Goal: Transaction & Acquisition: Obtain resource

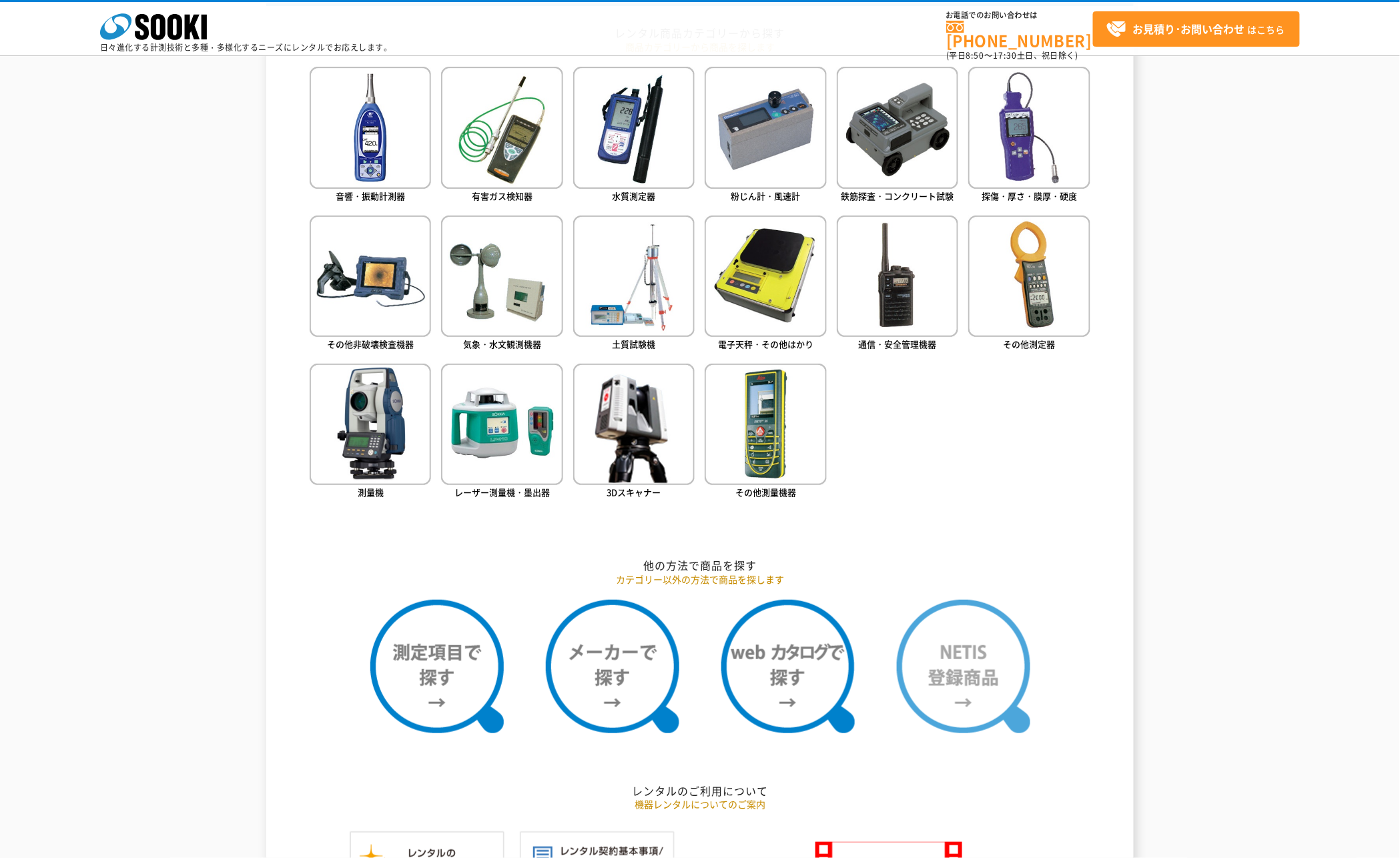
scroll to position [519, 0]
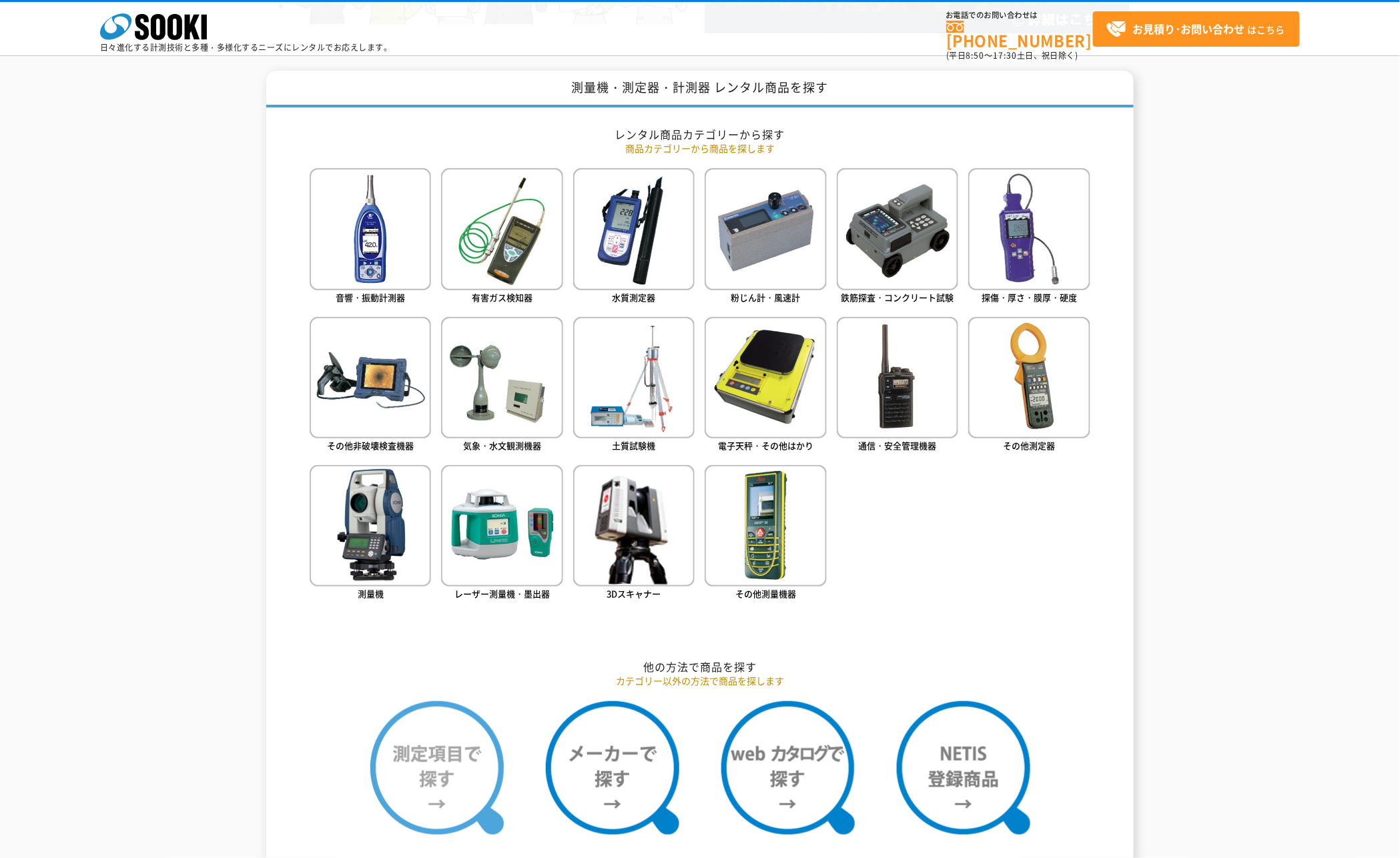
click at [425, 775] on img at bounding box center [437, 769] width 134 height 134
click at [436, 781] on img at bounding box center [437, 769] width 134 height 134
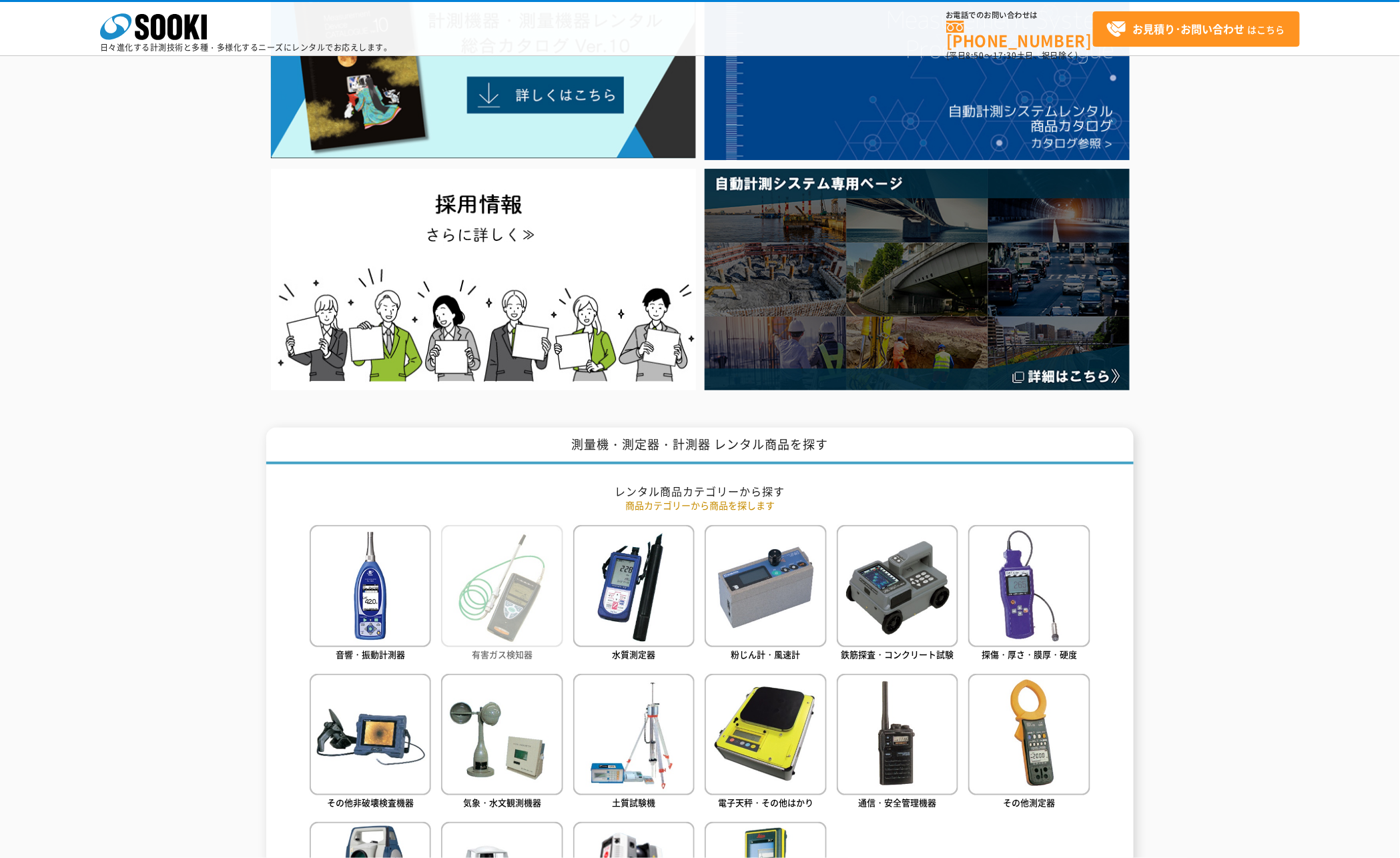
scroll to position [0, 0]
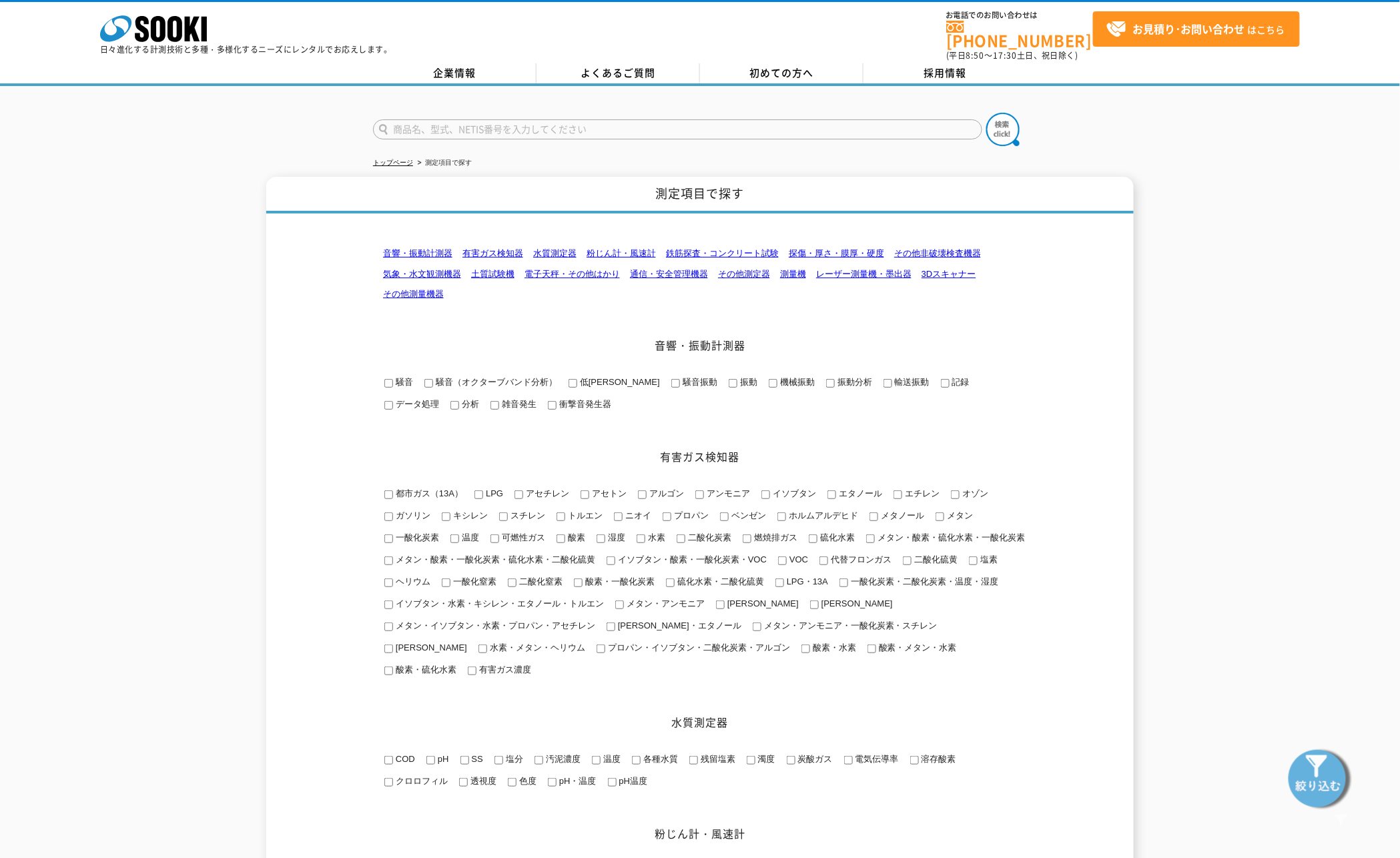
click at [684, 121] on input "text" at bounding box center [677, 130] width 609 height 20
click at [687, 120] on input "text" at bounding box center [677, 130] width 609 height 20
type input "三脚"
click at [986, 113] on button at bounding box center [1003, 129] width 33 height 33
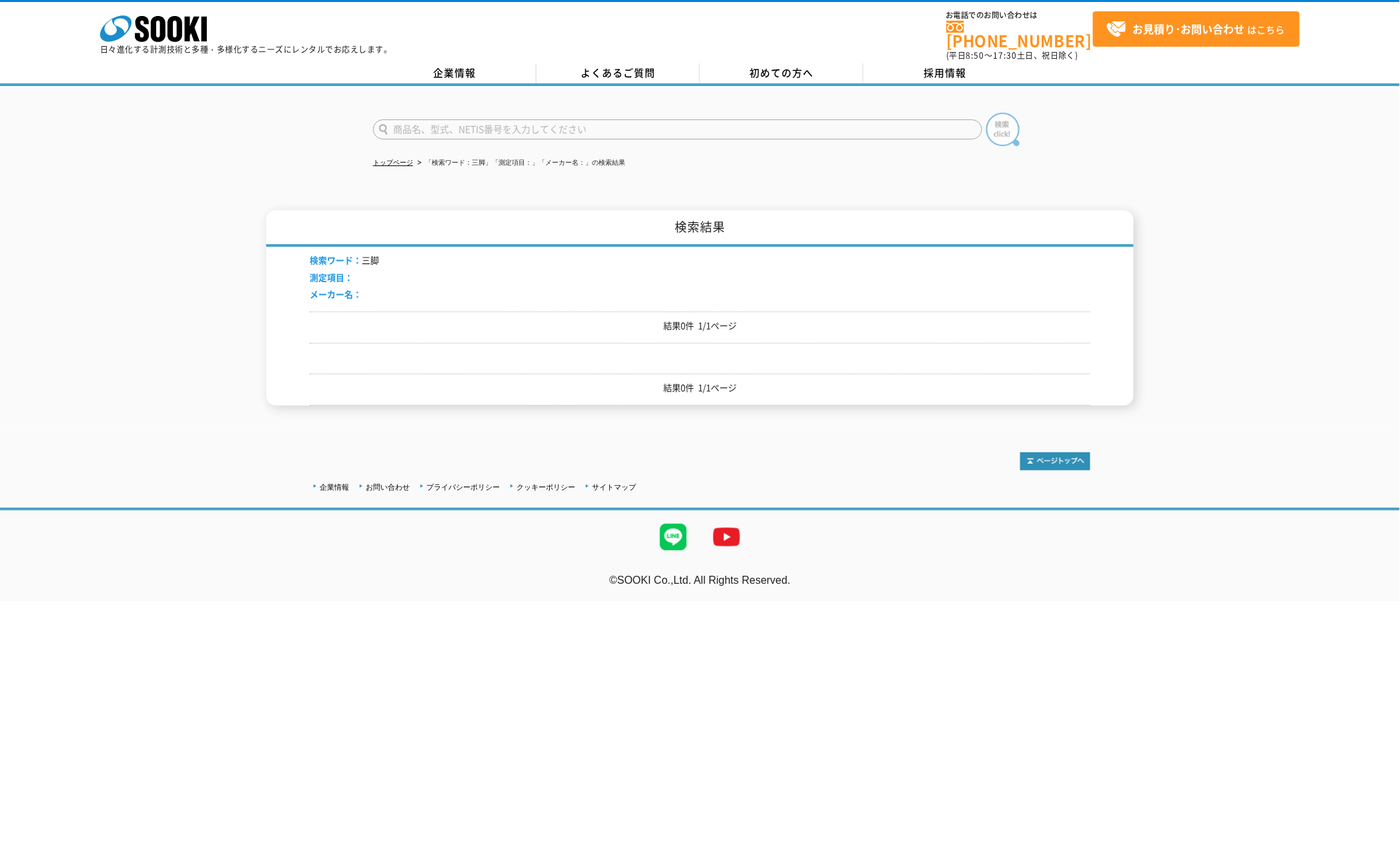
click at [1004, 124] on img at bounding box center [1003, 129] width 33 height 33
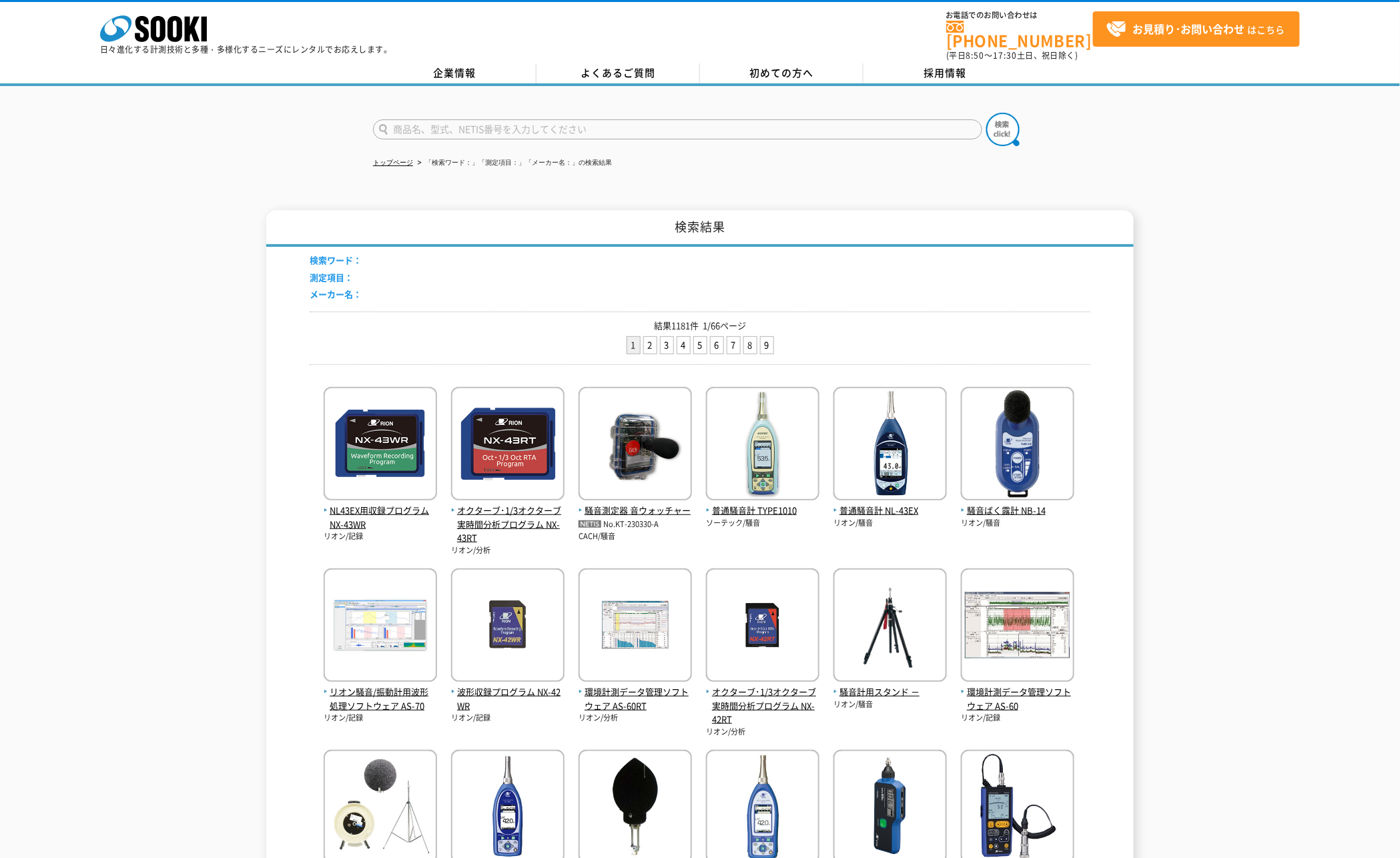
click at [532, 120] on input "text" at bounding box center [677, 130] width 609 height 20
type input "ﾄﾗﾝｼｯﾄ"
click at [986, 113] on button at bounding box center [1003, 129] width 33 height 33
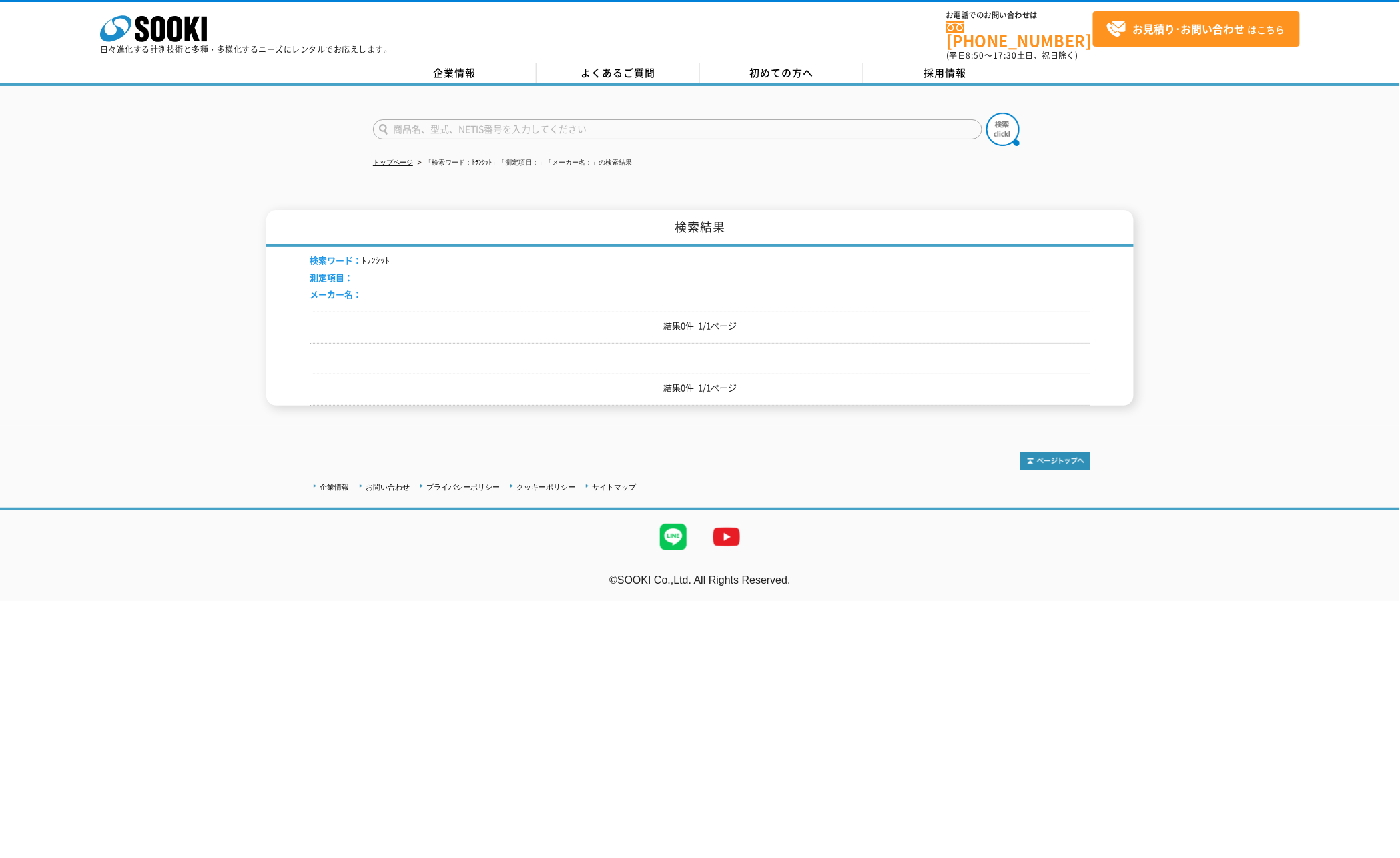
click at [783, 123] on input "text" at bounding box center [677, 130] width 609 height 20
type input "商品名、型式、NETIS番号を入力してください"
click at [383, 159] on link "トップページ" at bounding box center [393, 162] width 40 height 7
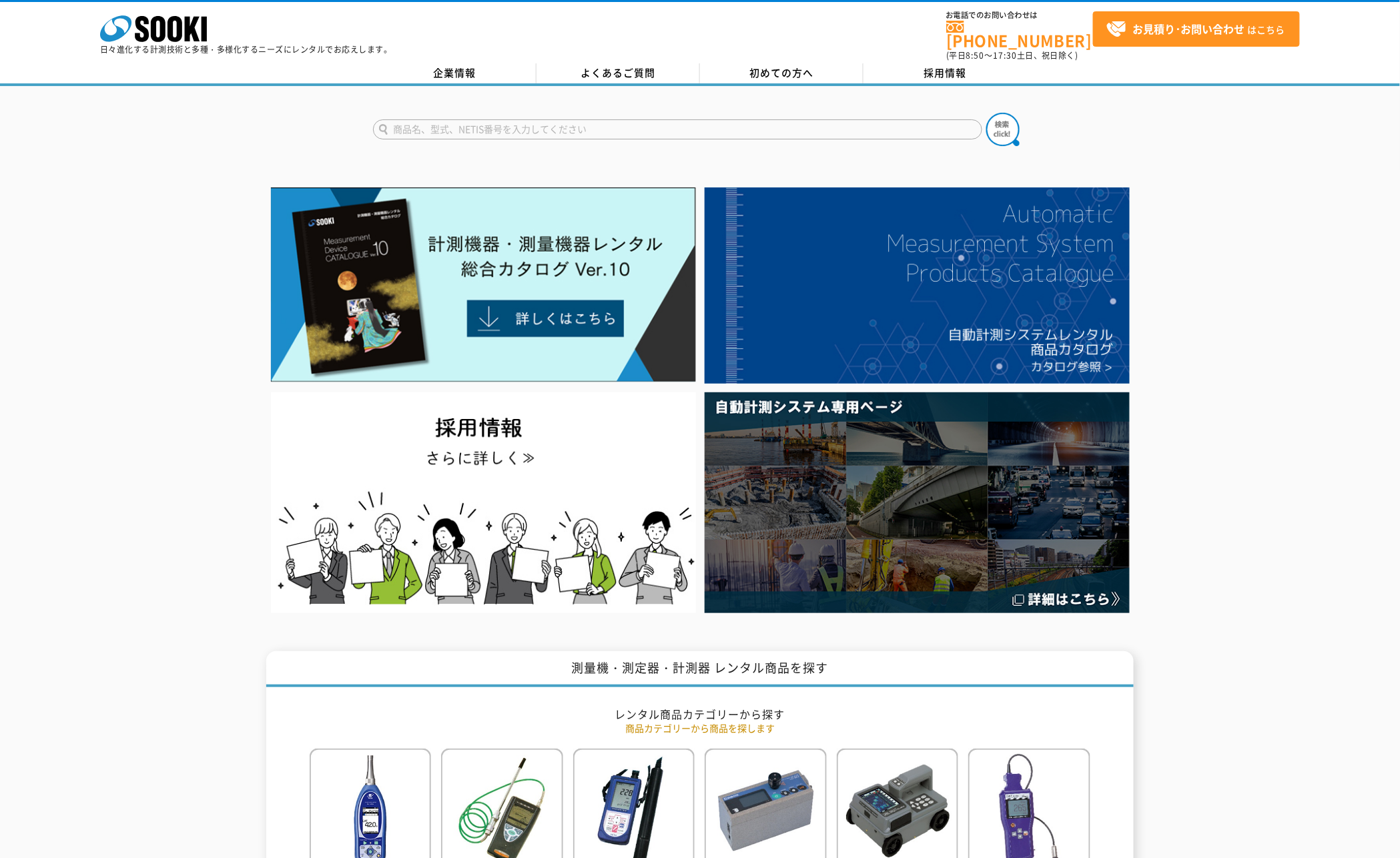
click at [736, 121] on input "text" at bounding box center [677, 130] width 609 height 20
click at [986, 113] on button at bounding box center [1003, 129] width 33 height 33
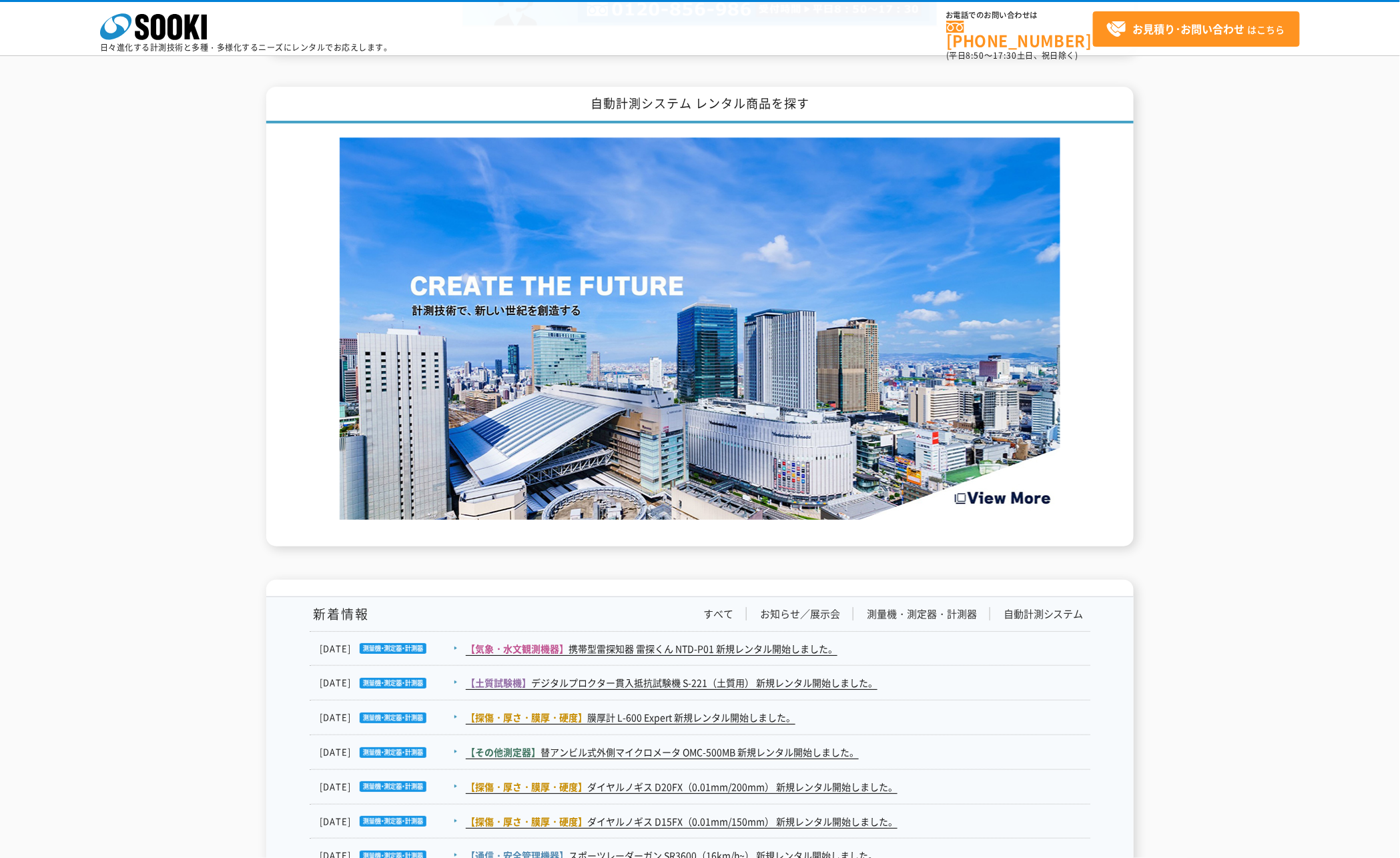
scroll to position [1942, 0]
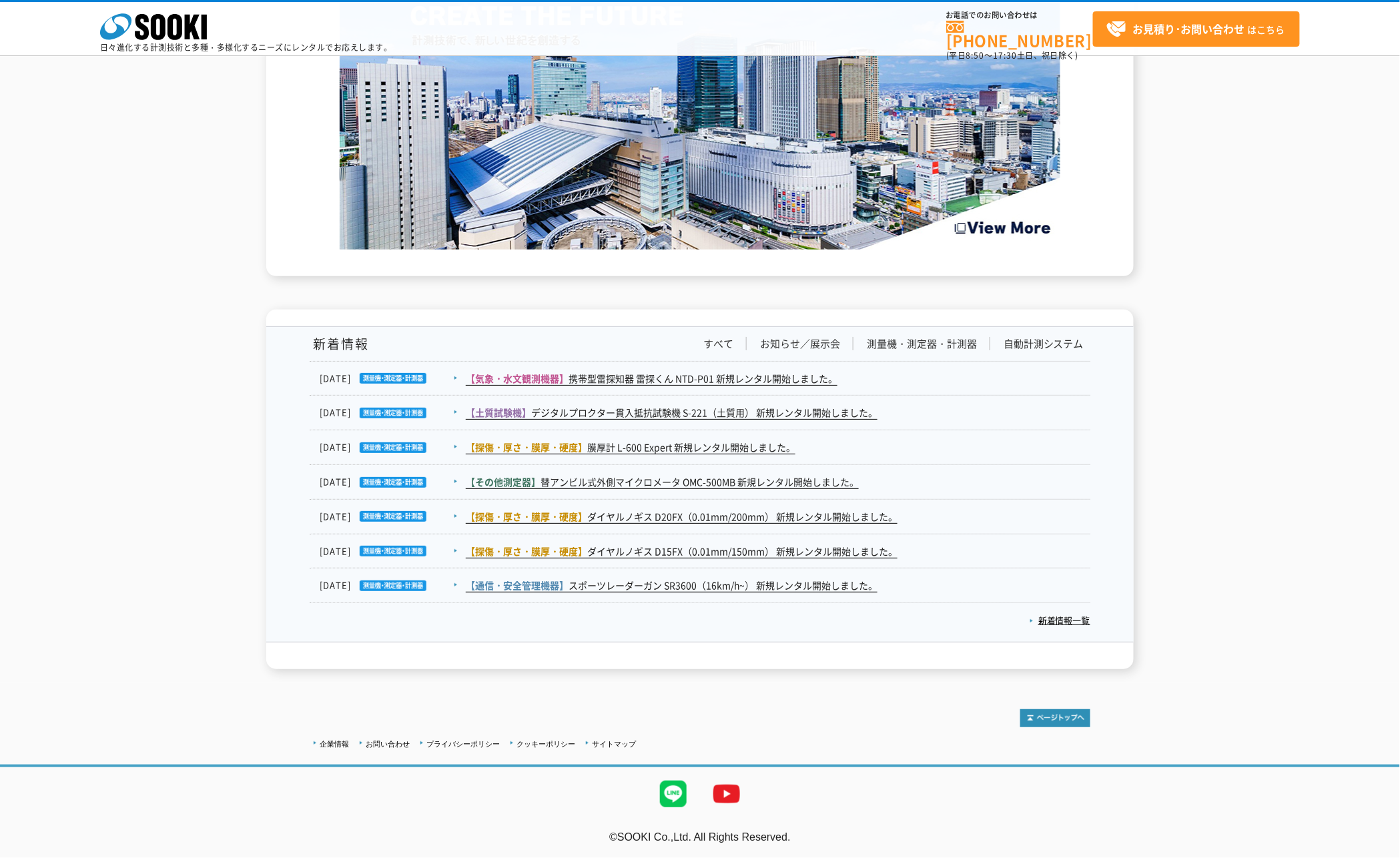
drag, startPoint x: 1224, startPoint y: 449, endPoint x: 981, endPoint y: 583, distance: 277.5
click at [1225, 449] on div "新着情報 すべて お知らせ／展示会 測量機・測定器・計測器 自動計測システム 2025.09.16 【気象・水文観測機器】 携帯型雷探知器 雷探くん NTD-…" at bounding box center [700, 489] width 1400 height 359
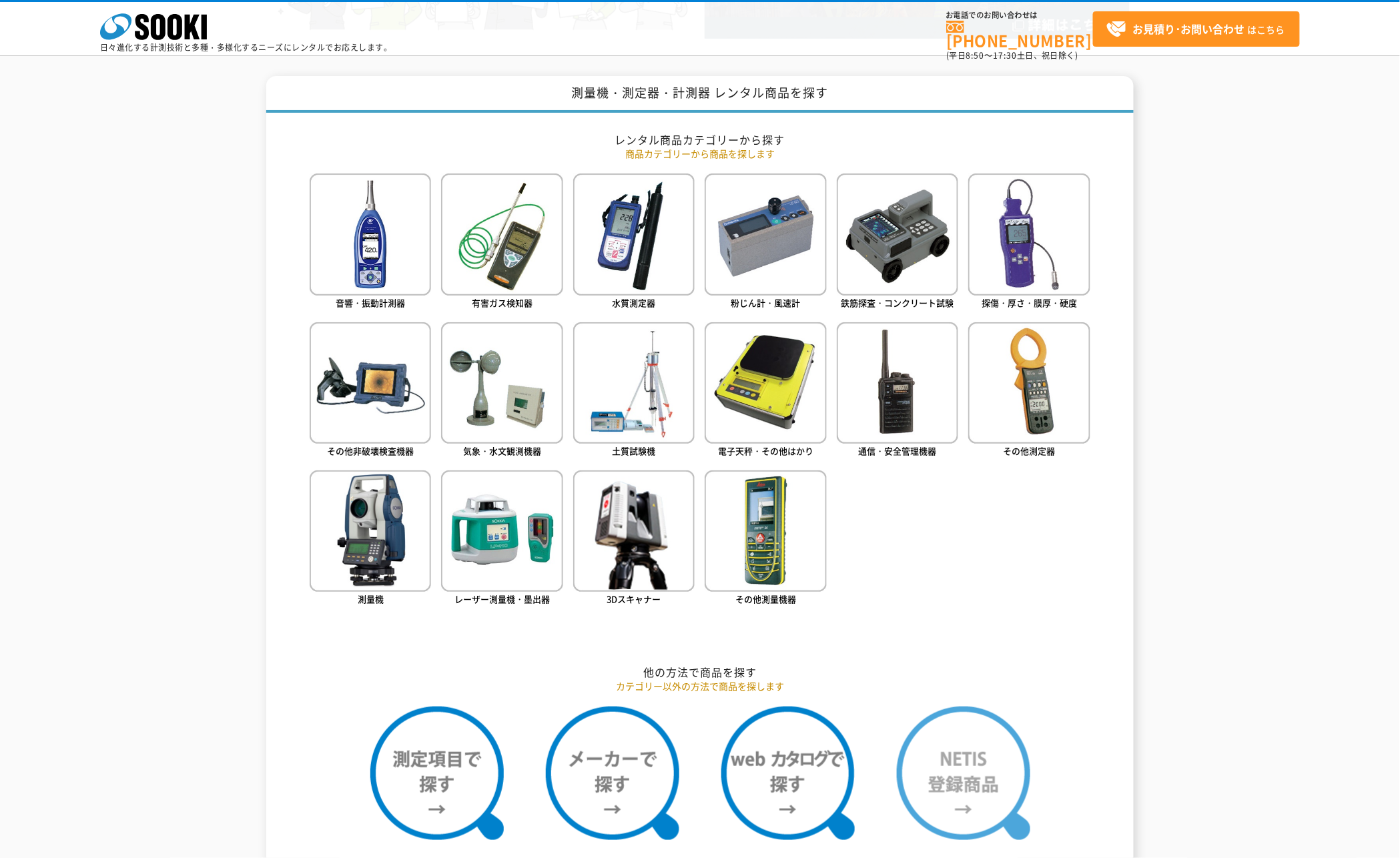
scroll to position [519, 0]
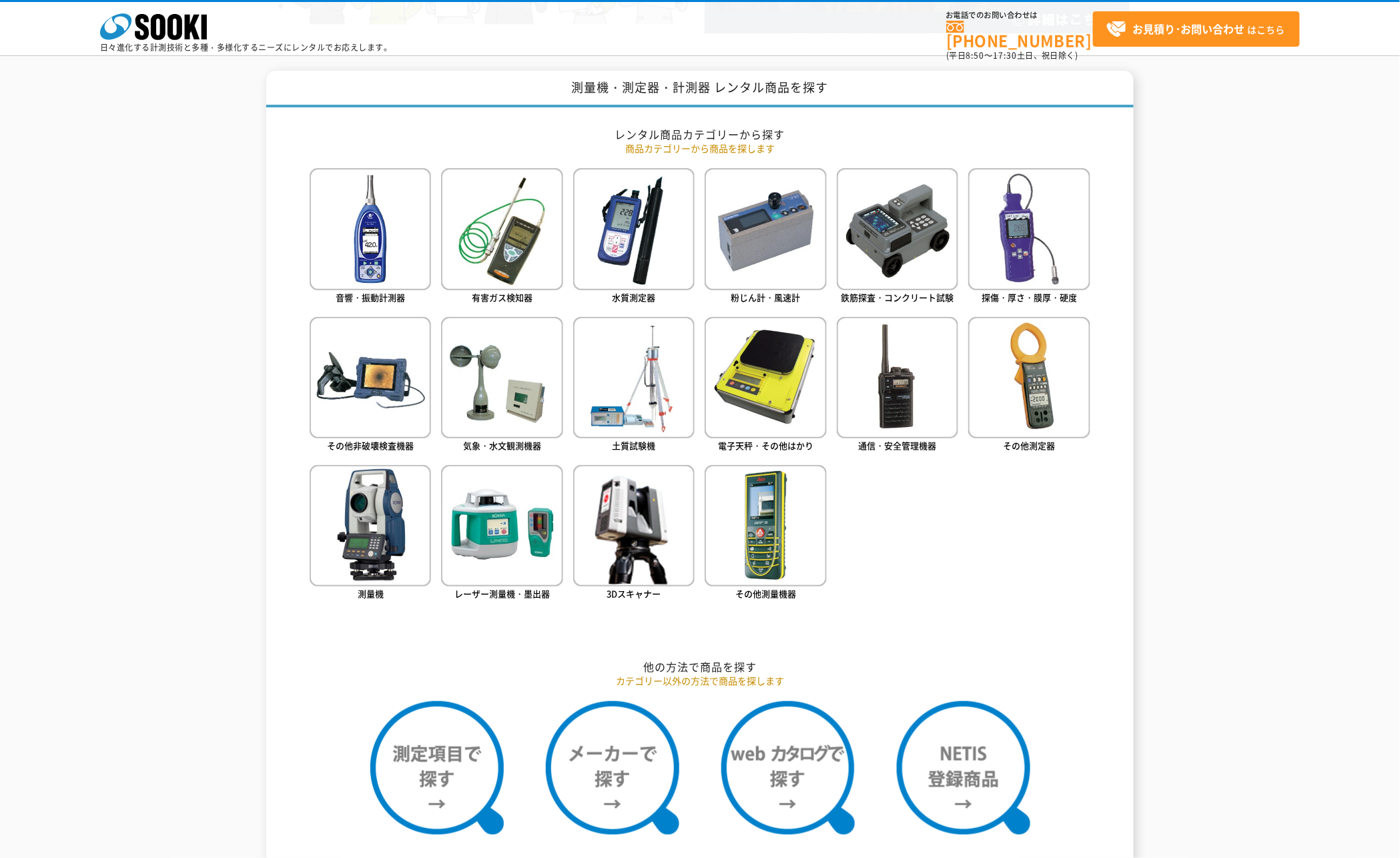
click at [713, 669] on h2 "他の方法で商品を探す" at bounding box center [700, 667] width 781 height 14
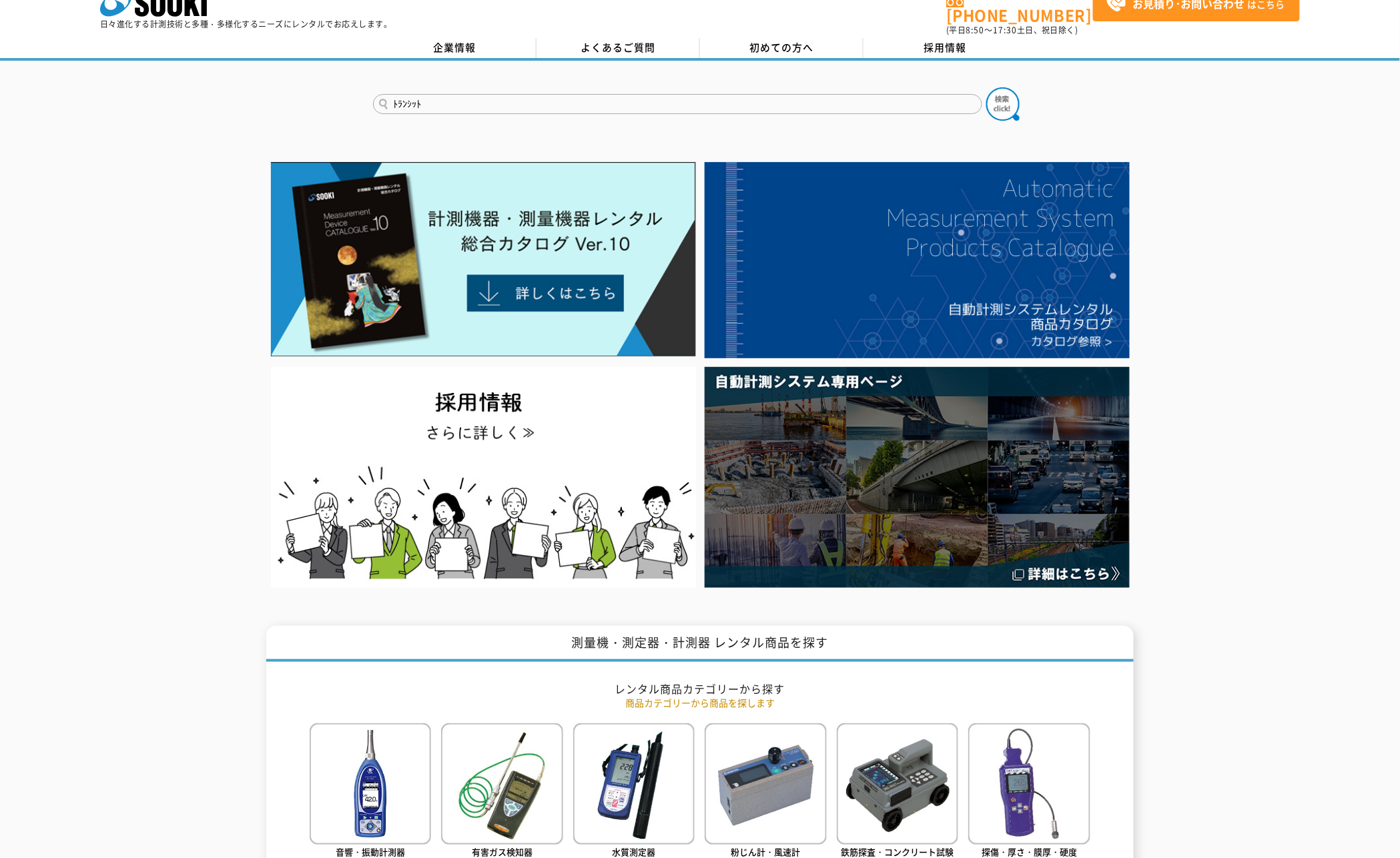
scroll to position [0, 0]
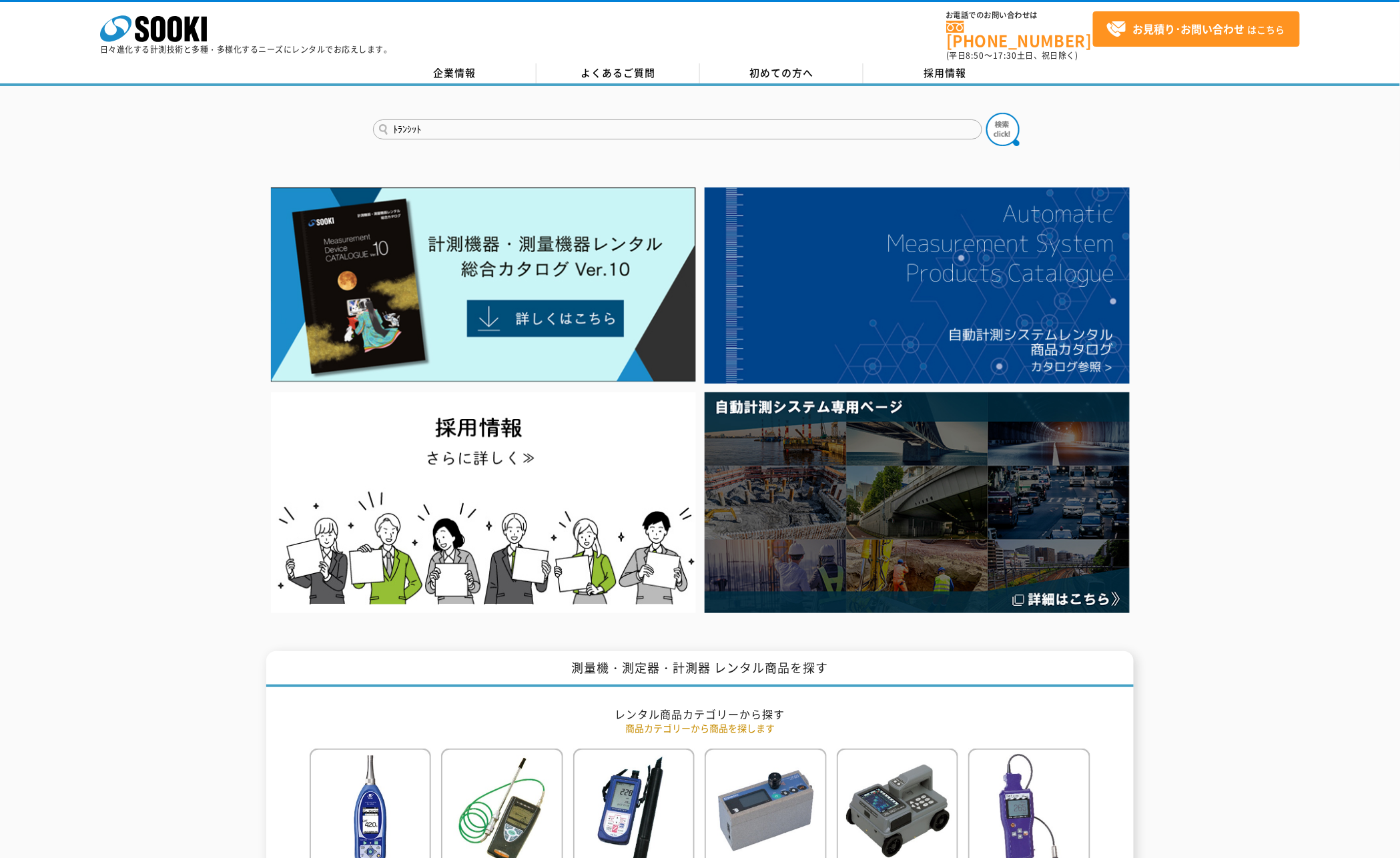
drag, startPoint x: 488, startPoint y: 112, endPoint x: 355, endPoint y: 121, distance: 133.3
click at [355, 121] on div "ﾄﾗﾝｼｯﾄ" at bounding box center [700, 118] width 1400 height 64
type input "三脚"
click at [986, 113] on button at bounding box center [1003, 129] width 33 height 33
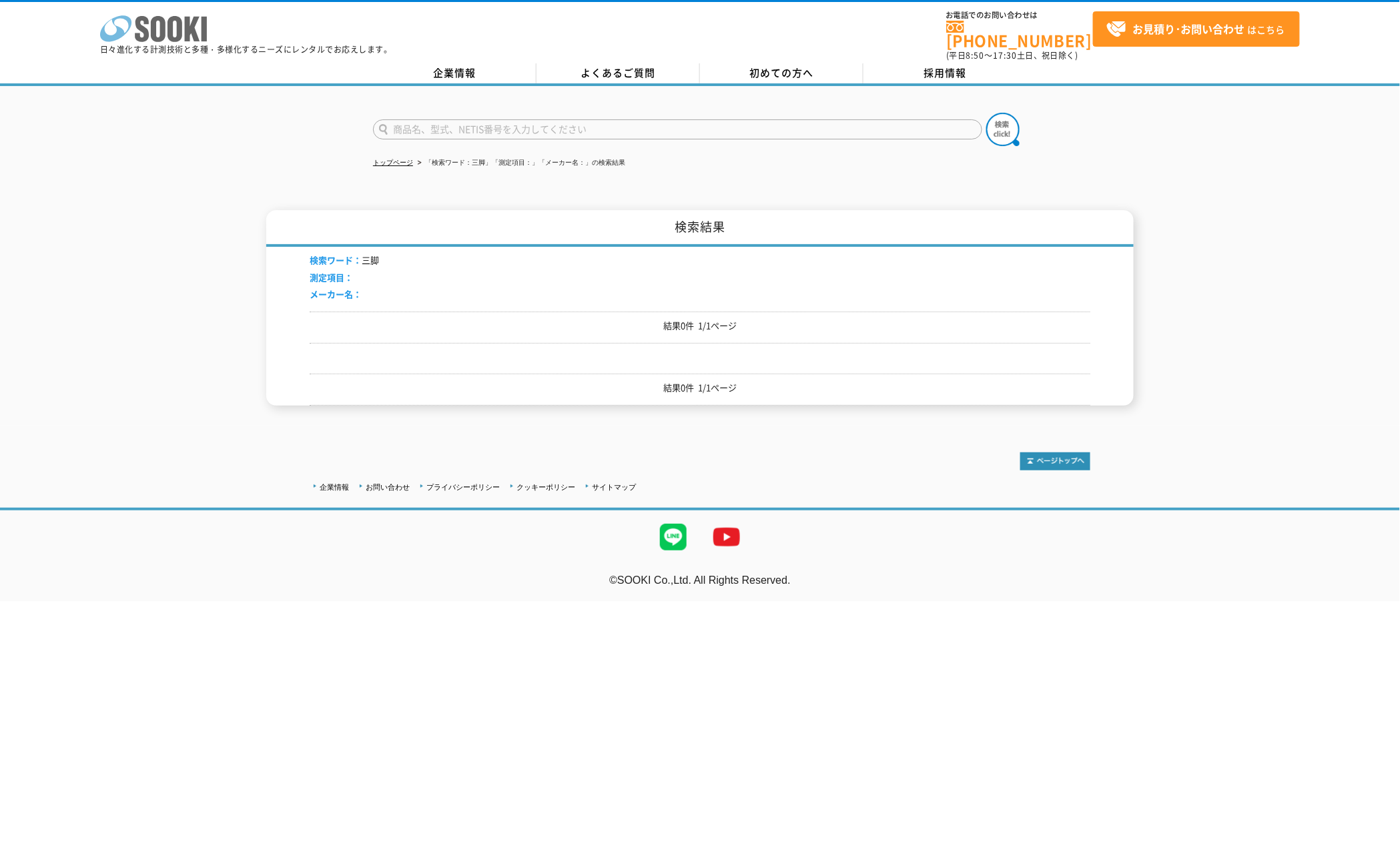
click at [164, 40] on icon "株式会社 ソーキ" at bounding box center [153, 29] width 107 height 26
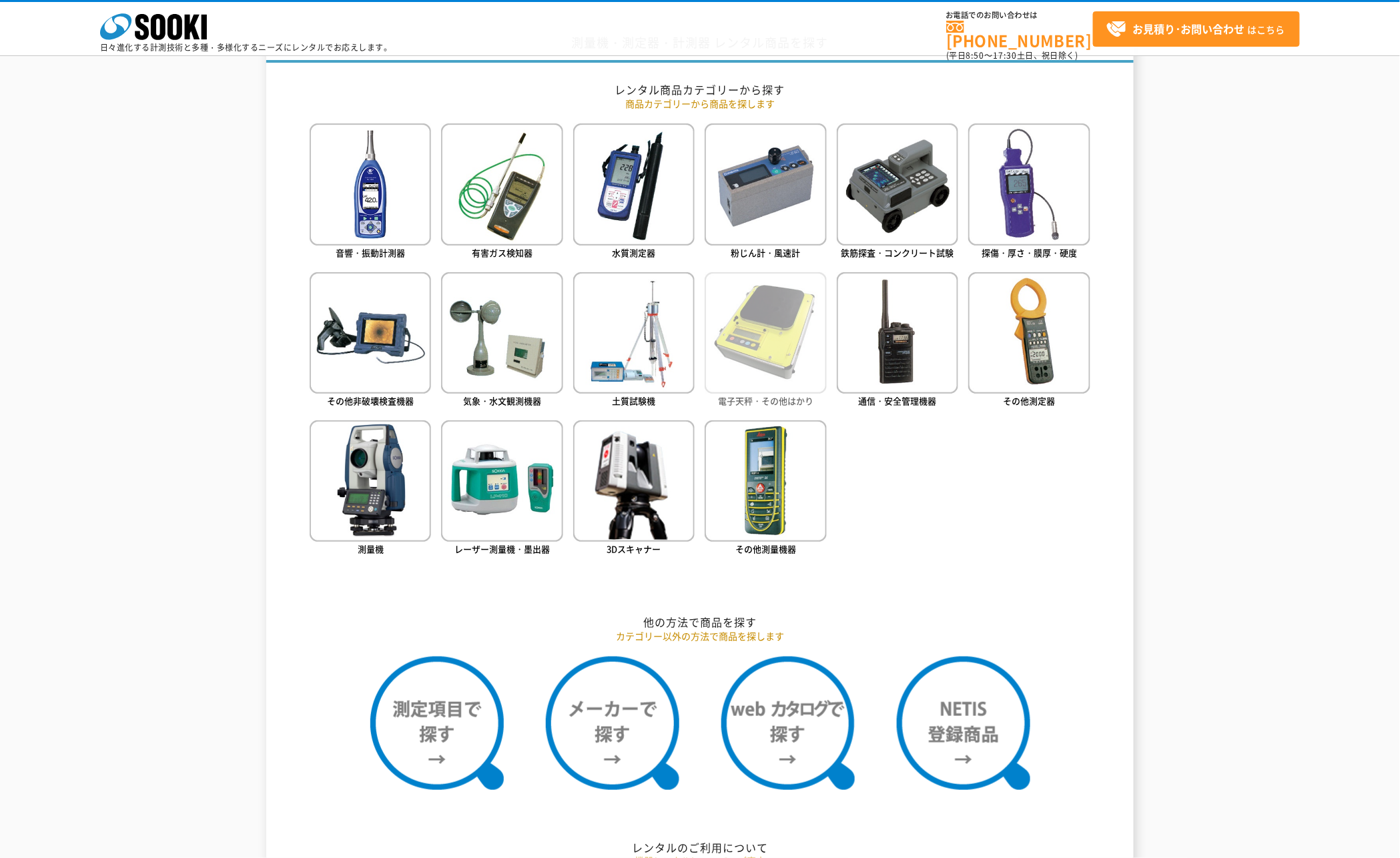
scroll to position [623, 0]
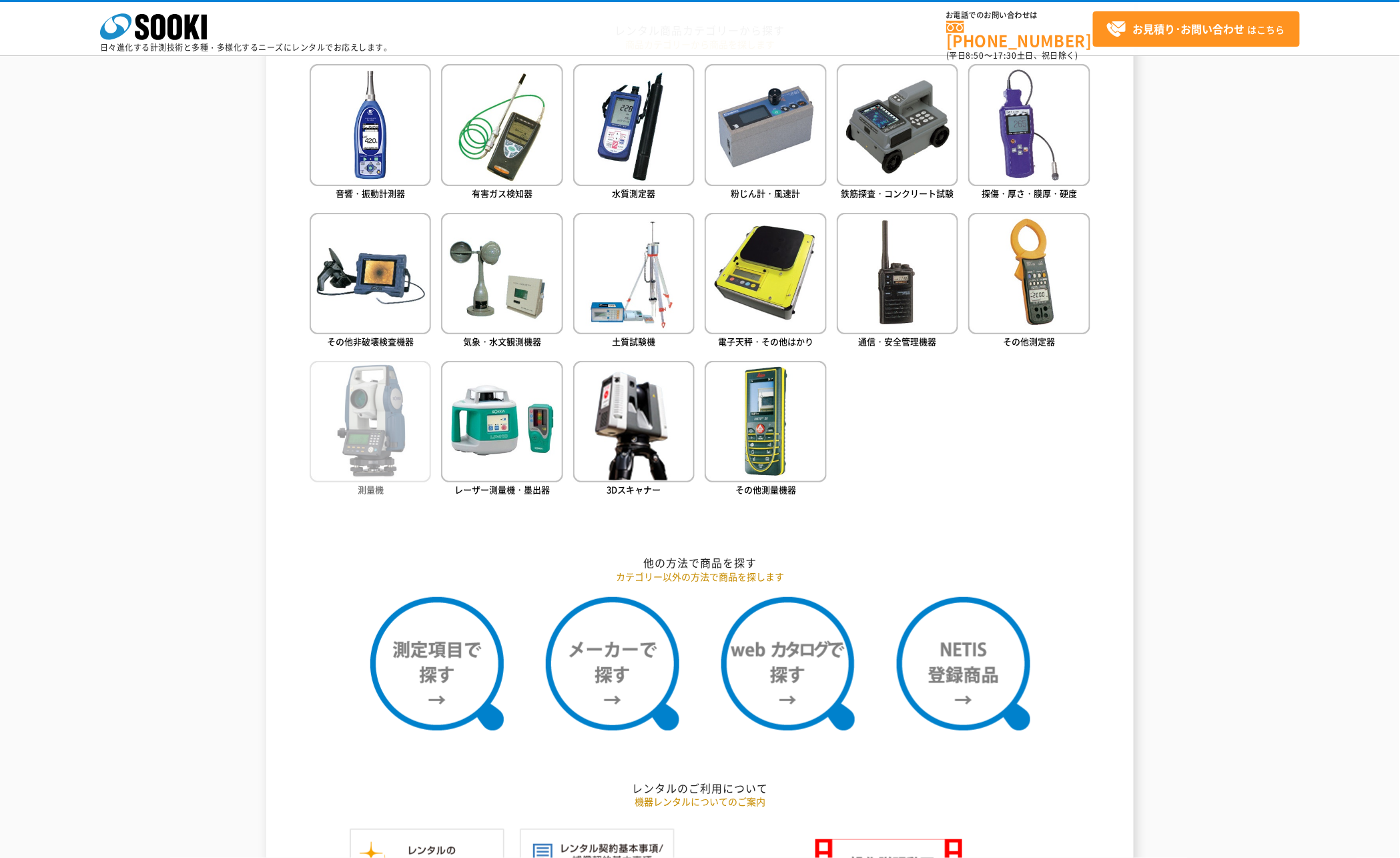
click at [374, 451] on img at bounding box center [370, 422] width 121 height 121
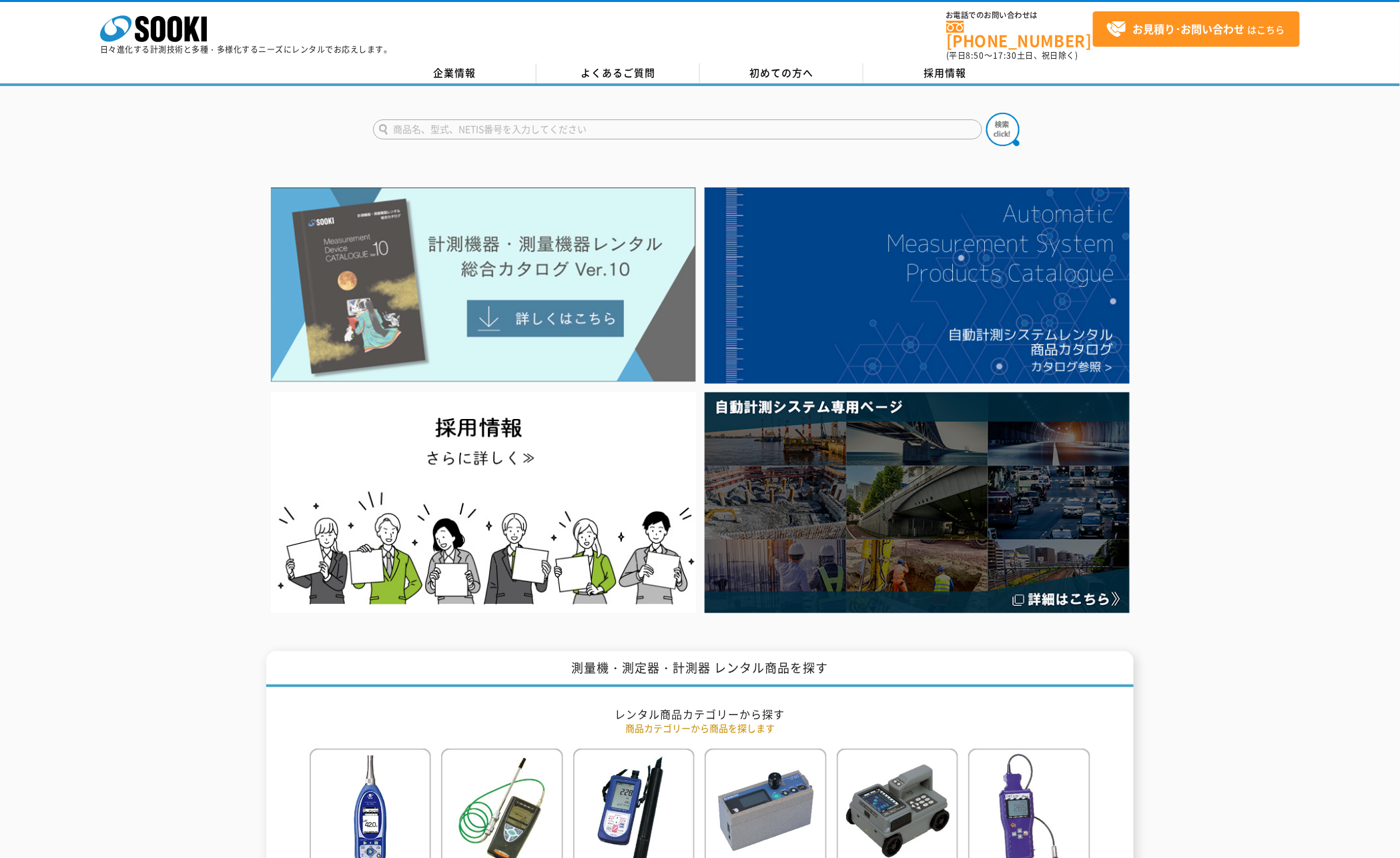
click at [663, 332] on img at bounding box center [483, 285] width 425 height 195
